Goal: Check status

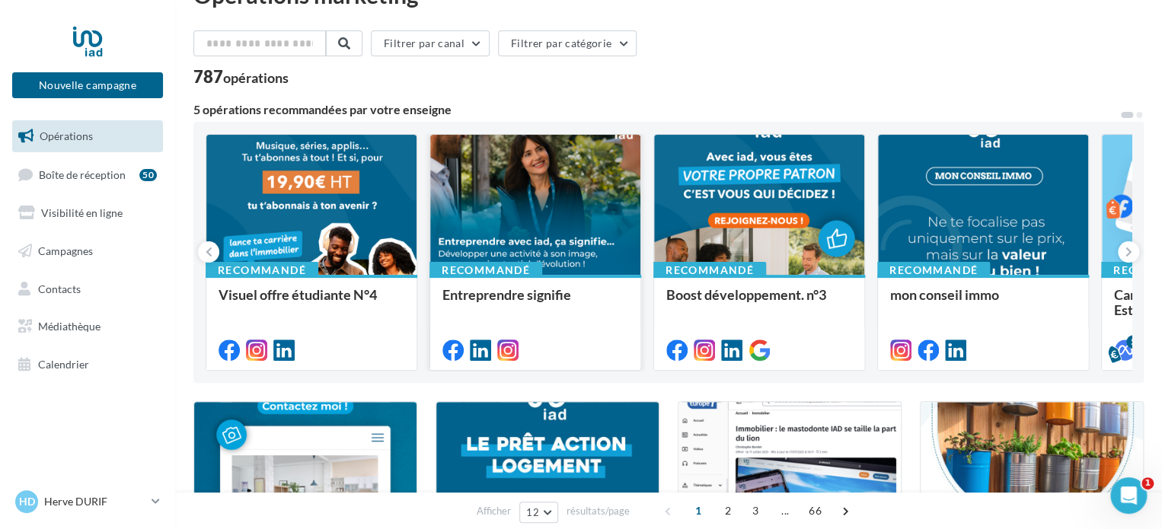
scroll to position [76, 0]
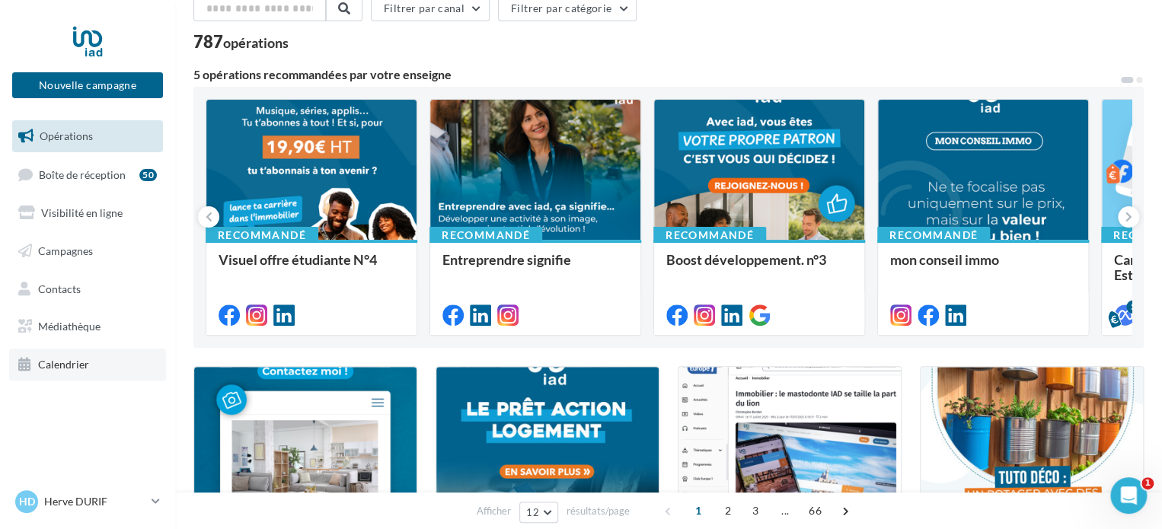
click at [70, 360] on span "Calendrier" at bounding box center [63, 364] width 51 height 13
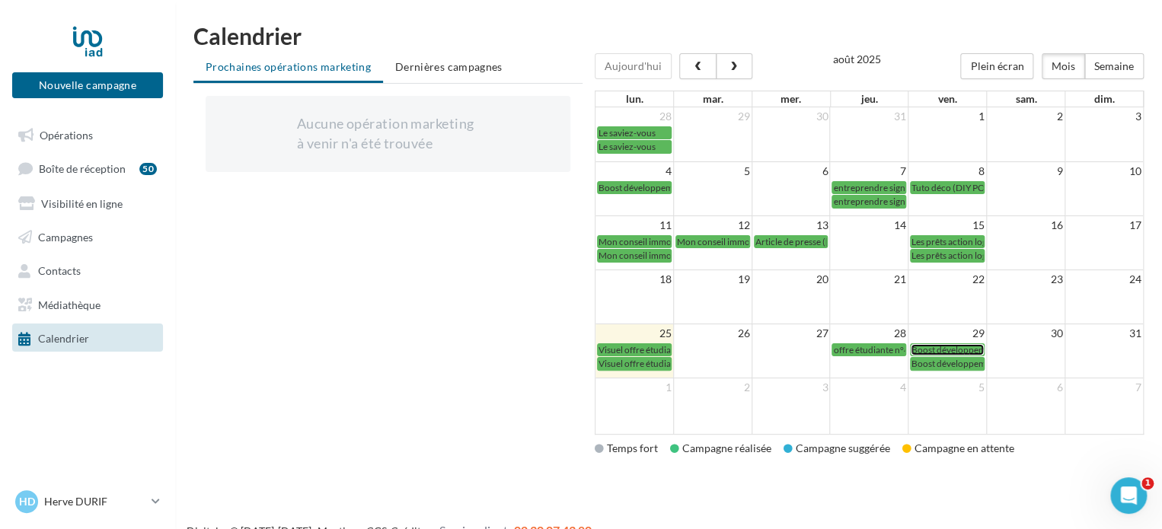
click at [941, 350] on span "Boost développement n°3" at bounding box center [963, 349] width 104 height 11
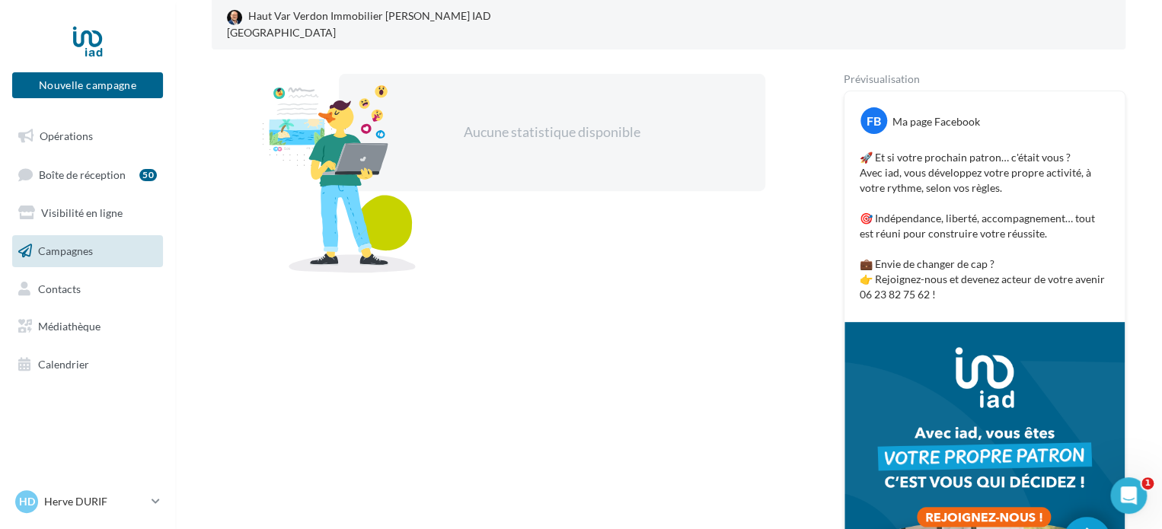
scroll to position [225, 0]
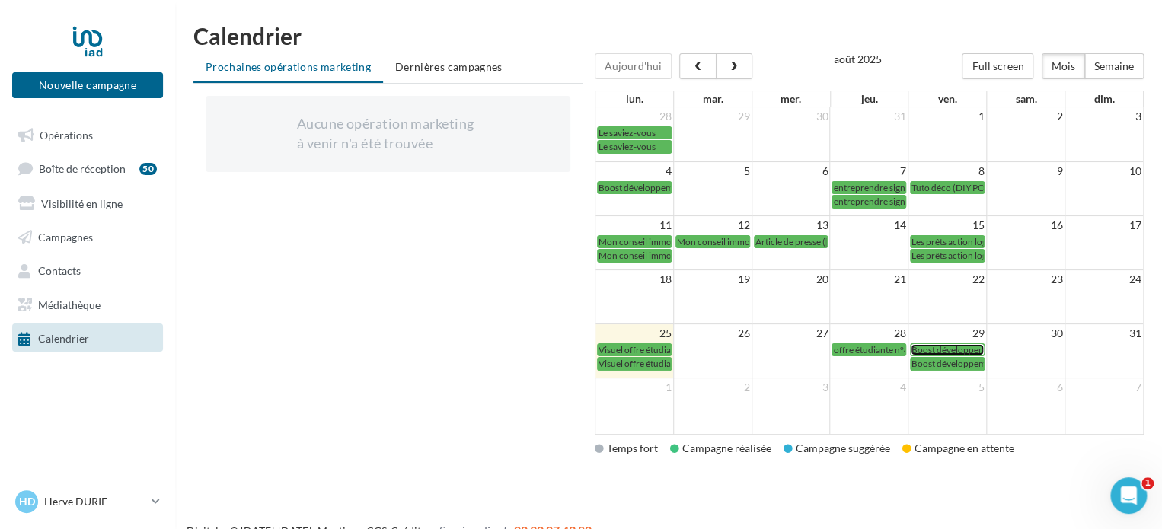
click at [934, 350] on span "Boost développement n°3" at bounding box center [963, 349] width 104 height 11
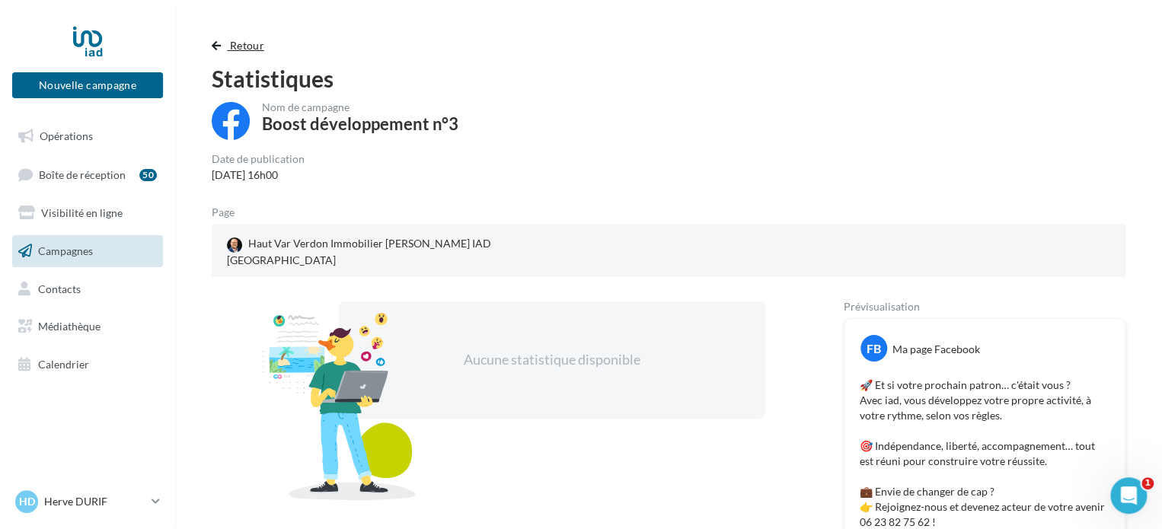
click at [228, 49] on button "Retour" at bounding box center [241, 46] width 59 height 18
click at [254, 48] on span "Retour" at bounding box center [247, 45] width 34 height 13
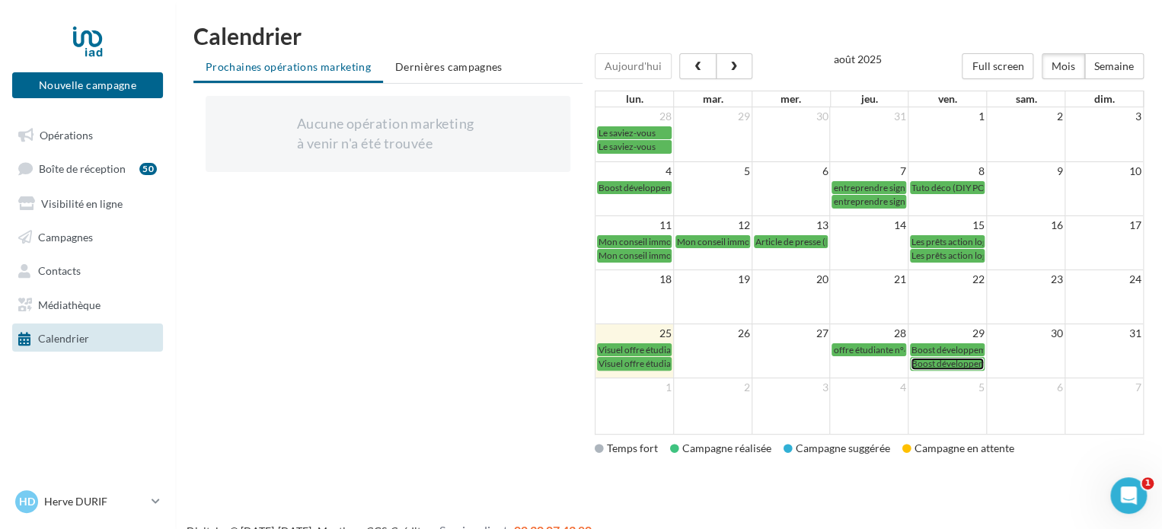
click at [935, 364] on span "Boost développement n°3" at bounding box center [963, 363] width 104 height 11
click at [637, 345] on span "Visuel offre étudiante n°4" at bounding box center [649, 349] width 101 height 11
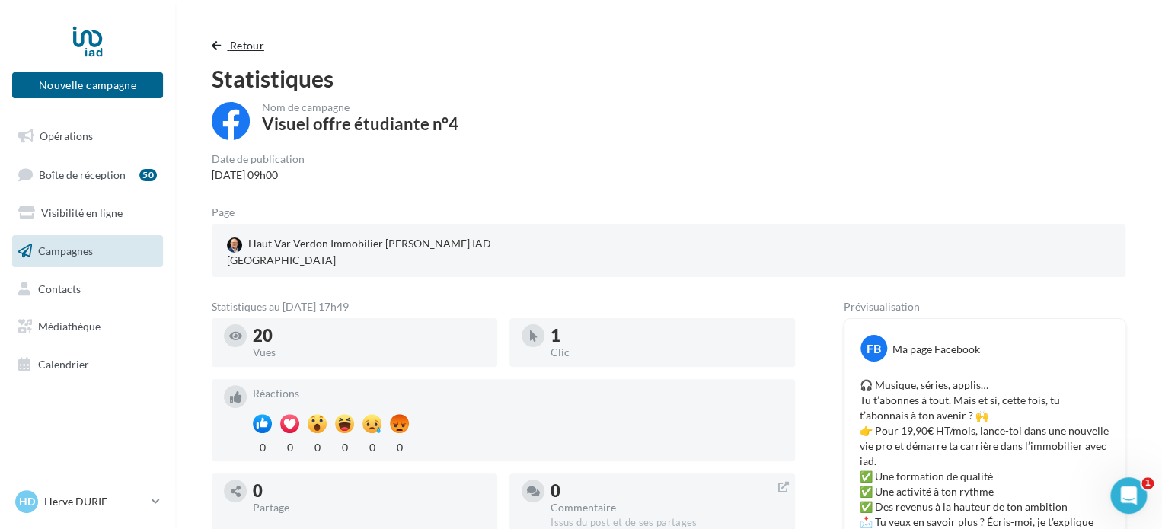
click at [219, 46] on span "button" at bounding box center [216, 45] width 9 height 11
click at [257, 43] on span "Retour" at bounding box center [247, 45] width 34 height 13
